Goal: Information Seeking & Learning: Compare options

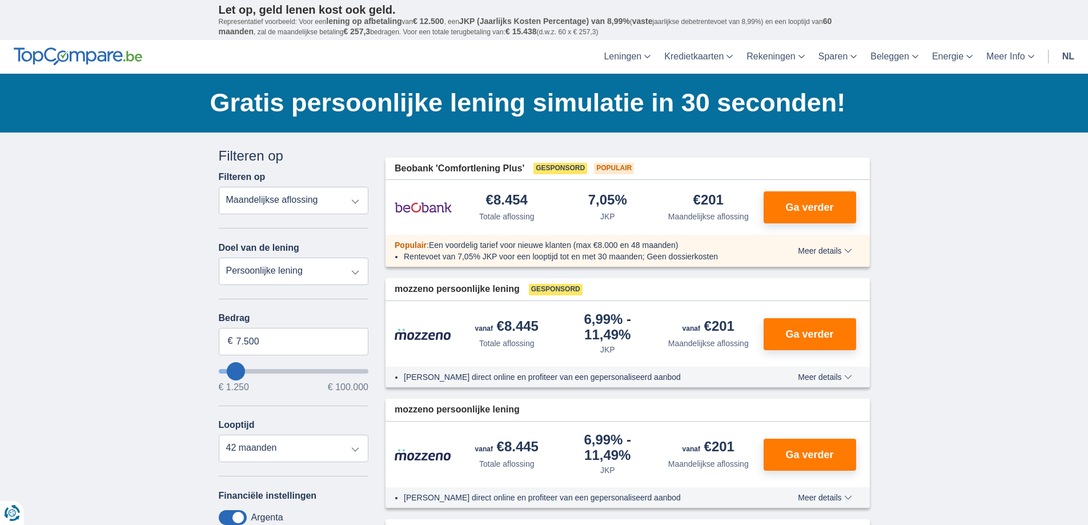
click at [355, 273] on select "Persoonlijke lening Auto Moto / fiets Mobilhome / caravan Renovatie Energie Sch…" at bounding box center [294, 271] width 150 height 27
click at [219, 258] on select "Persoonlijke lening Auto Moto / fiets Mobilhome / caravan Renovatie Energie Sch…" at bounding box center [294, 271] width 150 height 27
type input "13250"
type input "13.250"
select select "60"
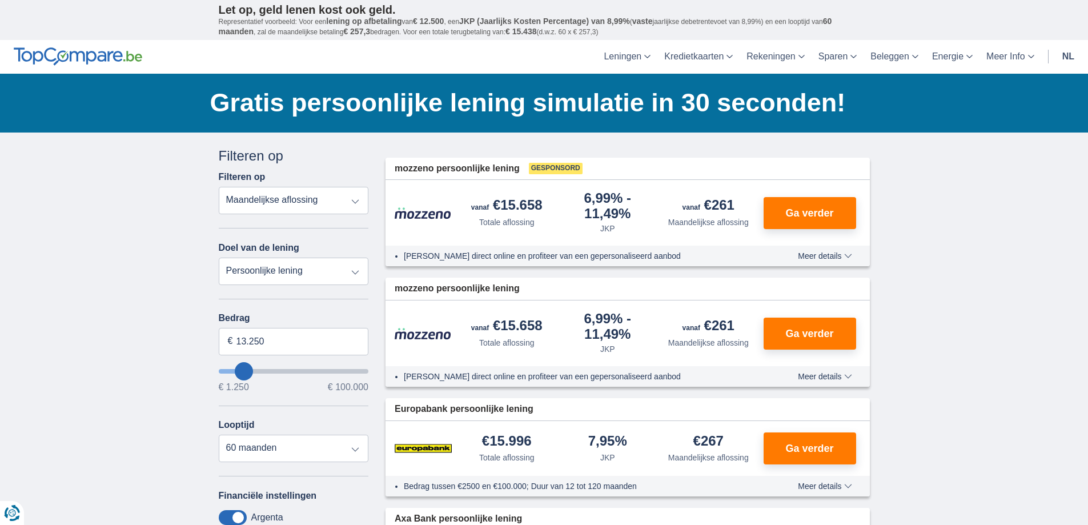
type input "12.250"
type input "11250"
click at [843, 255] on span "Meer details" at bounding box center [825, 256] width 54 height 8
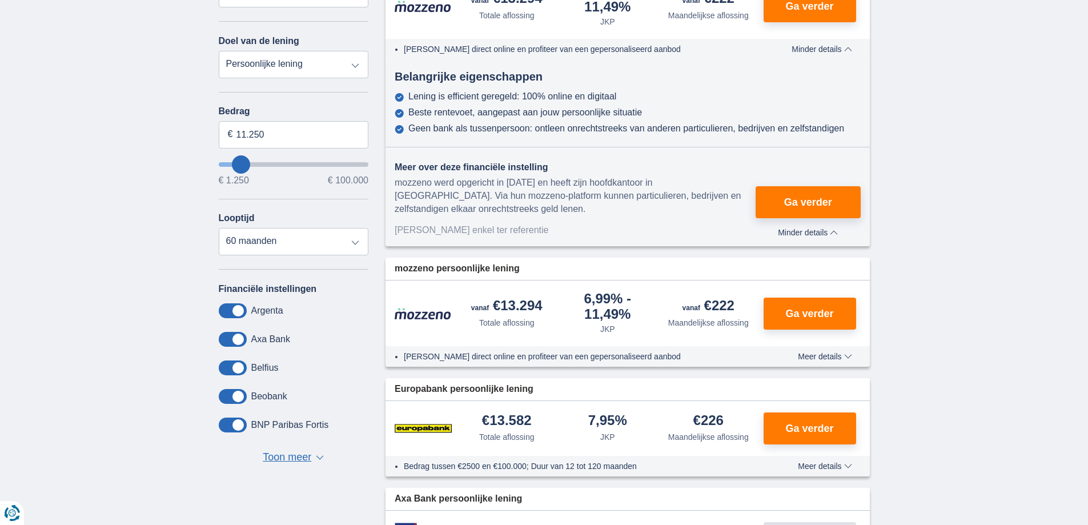
scroll to position [228, 0]
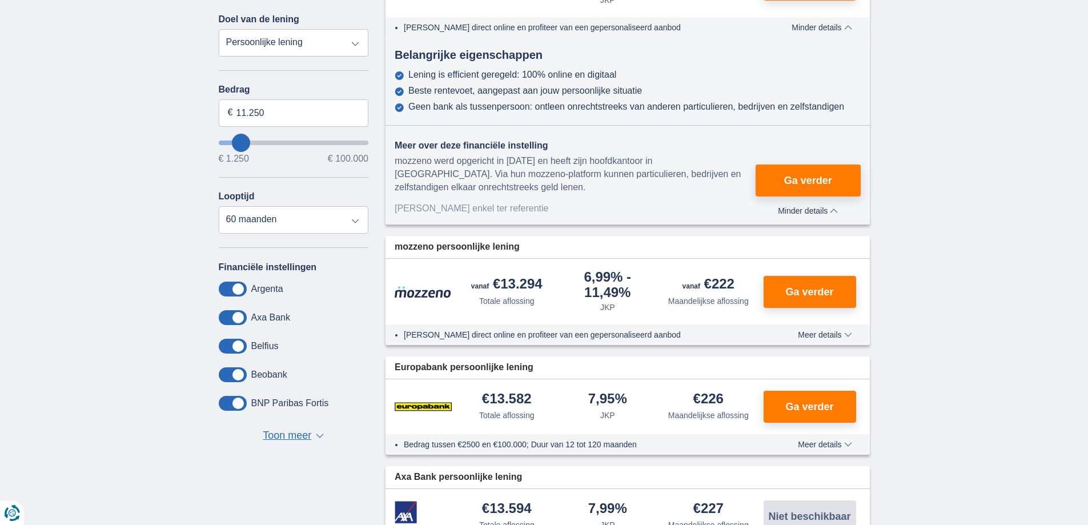
click at [816, 445] on span "Meer details" at bounding box center [825, 444] width 54 height 8
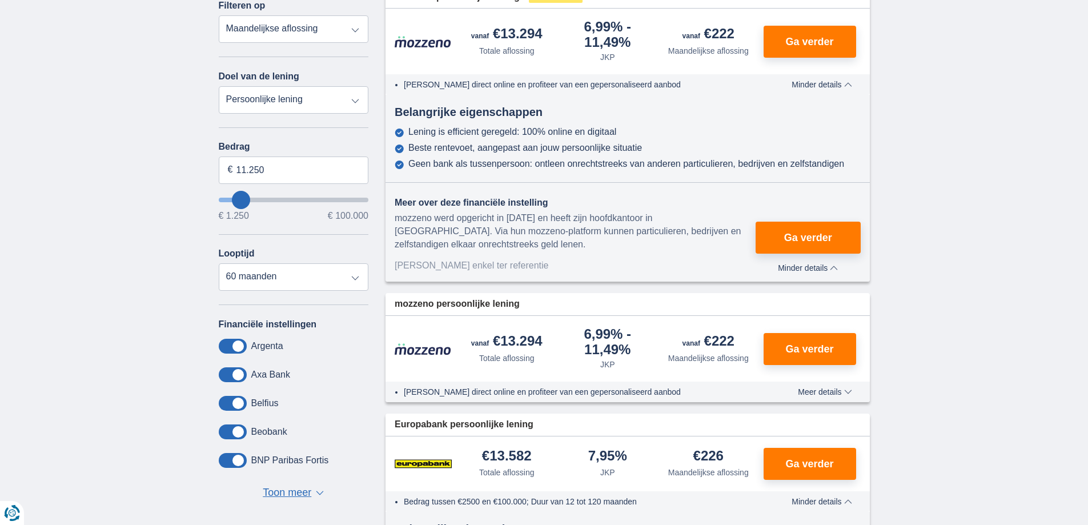
scroll to position [0, 0]
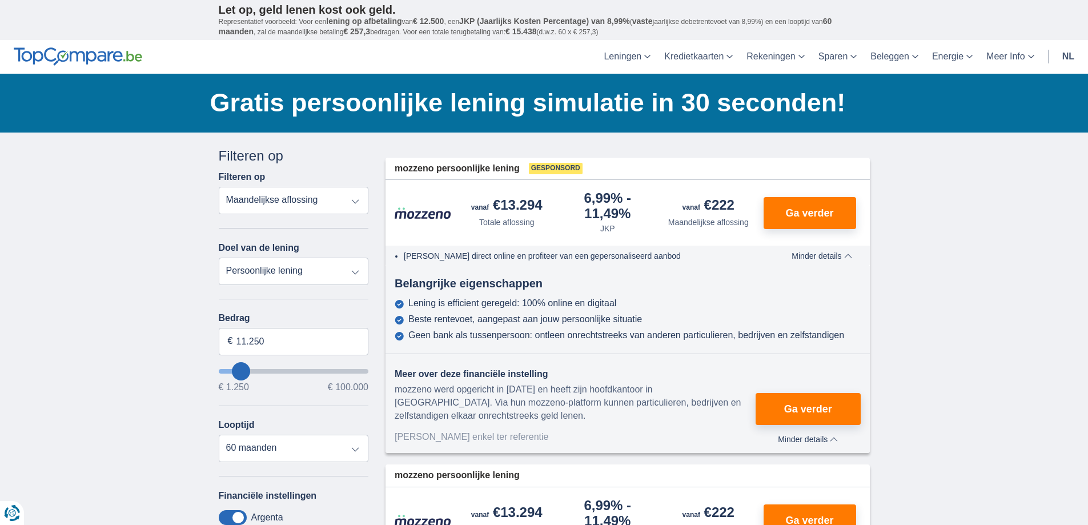
type input "8.250"
type input "8250"
select select "48"
type input "7.250"
type input "7250"
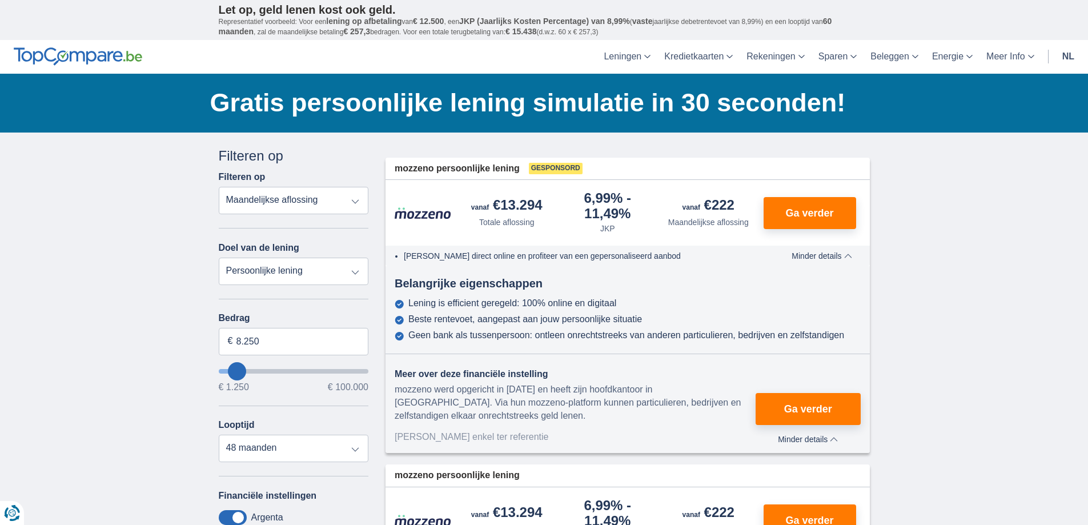
select select "42"
type input "6250"
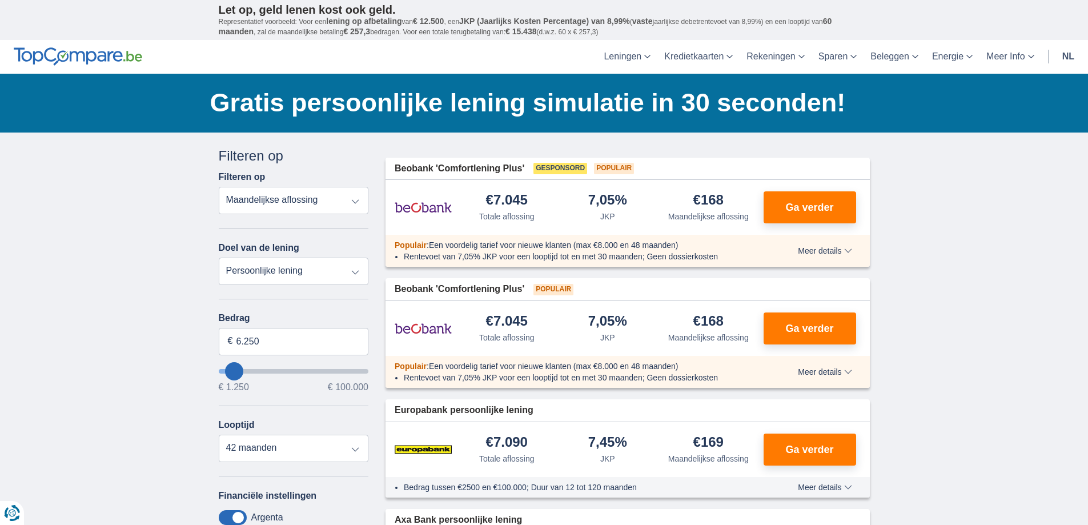
type input "27.250"
type input "27250"
click at [262, 371] on input "wantToBorrow" at bounding box center [294, 371] width 150 height 5
select select "120"
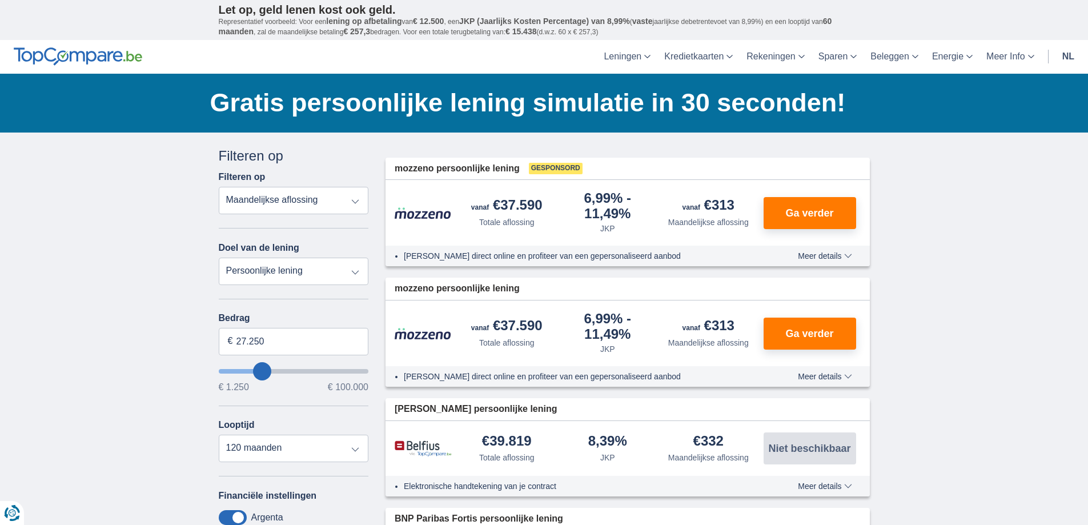
type input "7.250"
type input "7250"
select select "42"
type input "7250"
click at [235, 371] on input "wantToBorrow" at bounding box center [294, 371] width 150 height 5
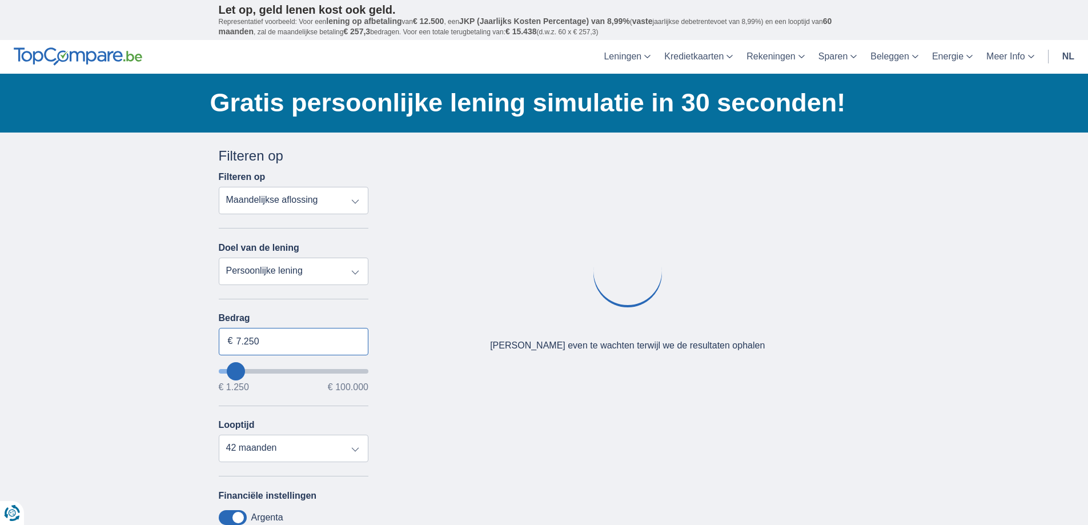
click at [275, 340] on input "7.250" at bounding box center [294, 341] width 150 height 27
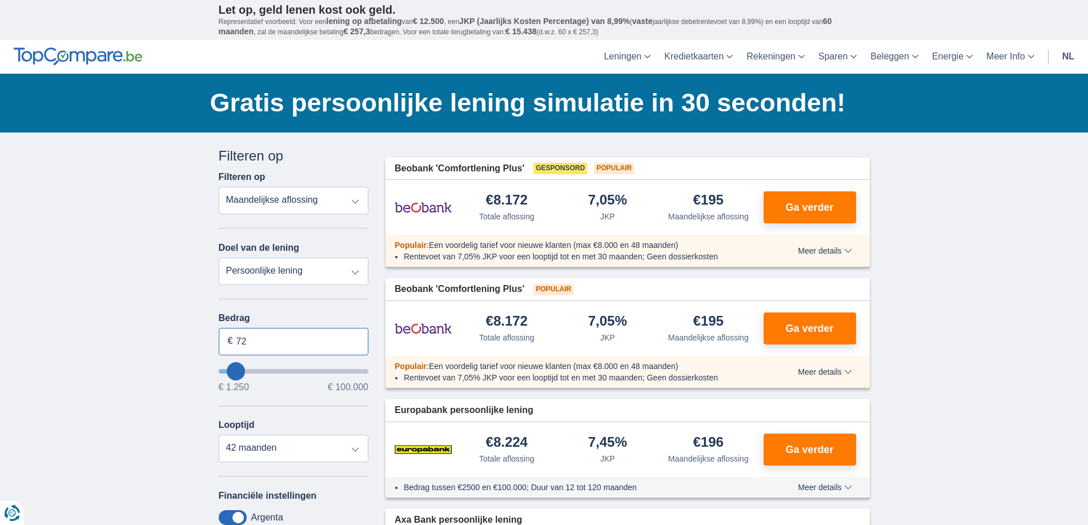
type input "7"
type input "9.000"
type input "9250"
select select "48"
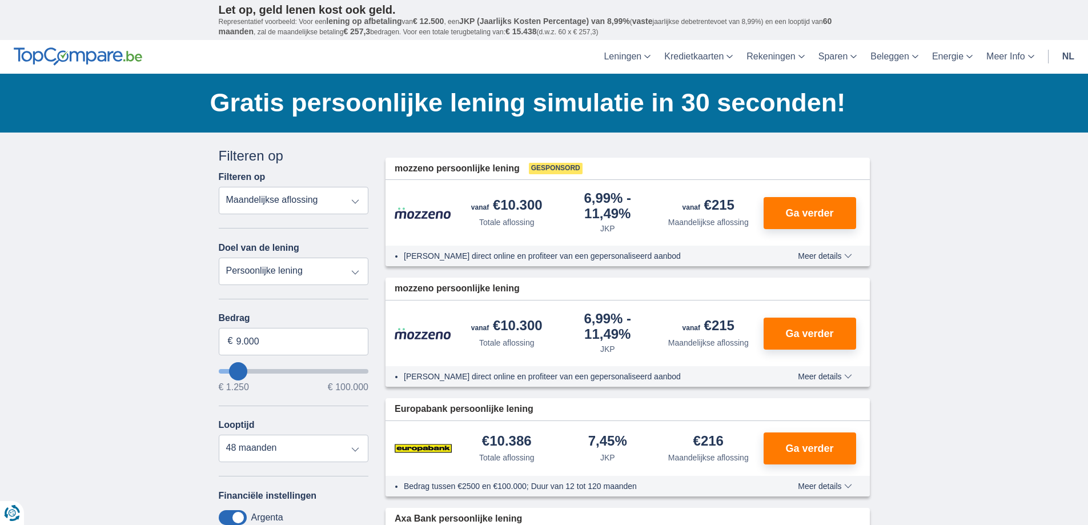
scroll to position [57, 0]
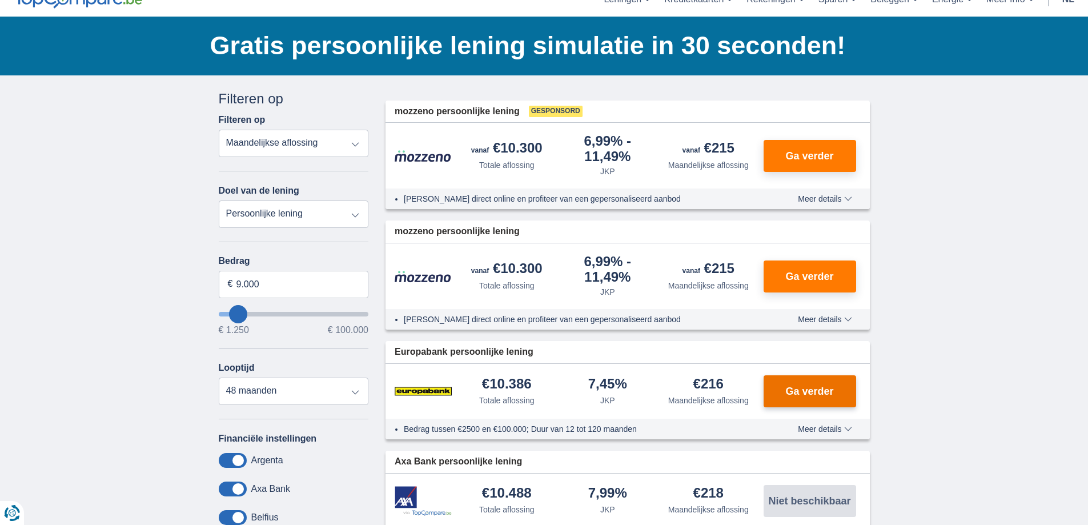
click at [814, 390] on span "Ga verder" at bounding box center [809, 391] width 48 height 10
